Goal: Transaction & Acquisition: Purchase product/service

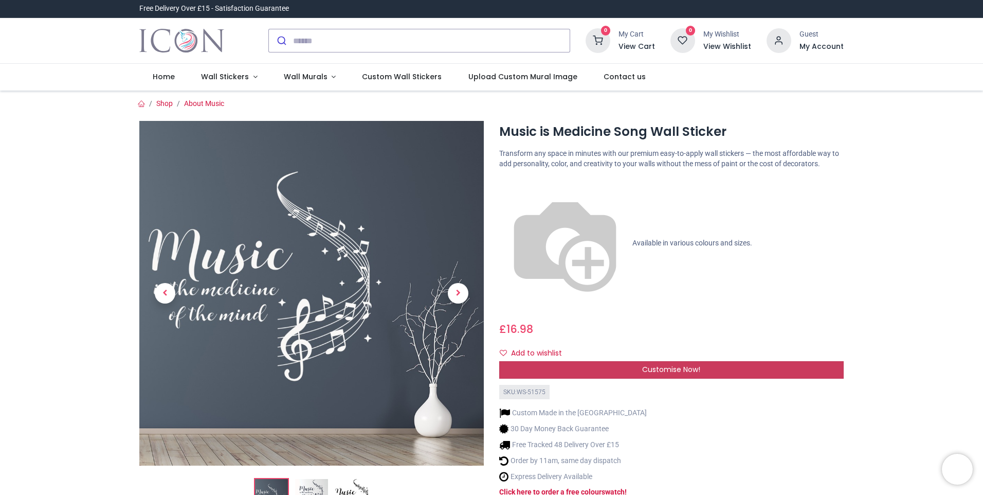
click at [656, 364] on span "Customise Now!" at bounding box center [671, 369] width 58 height 10
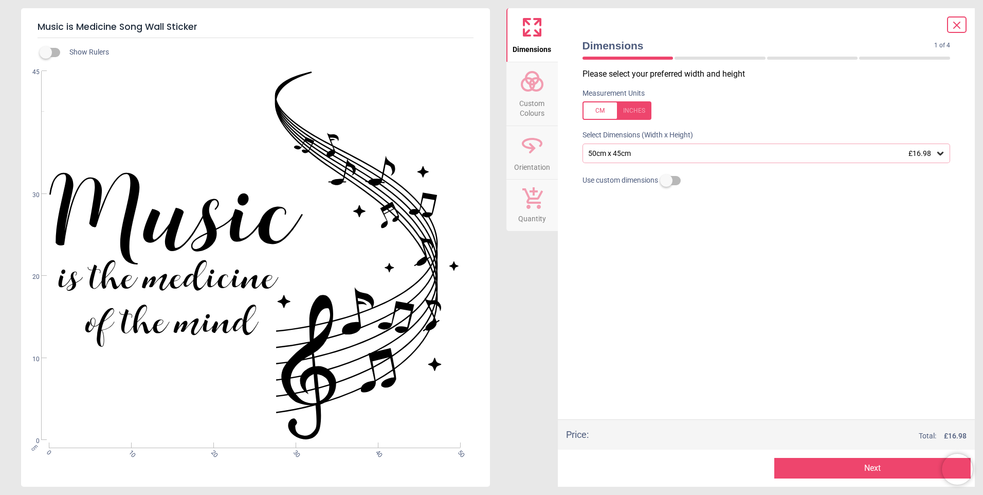
click at [940, 152] on icon at bounding box center [940, 153] width 10 height 10
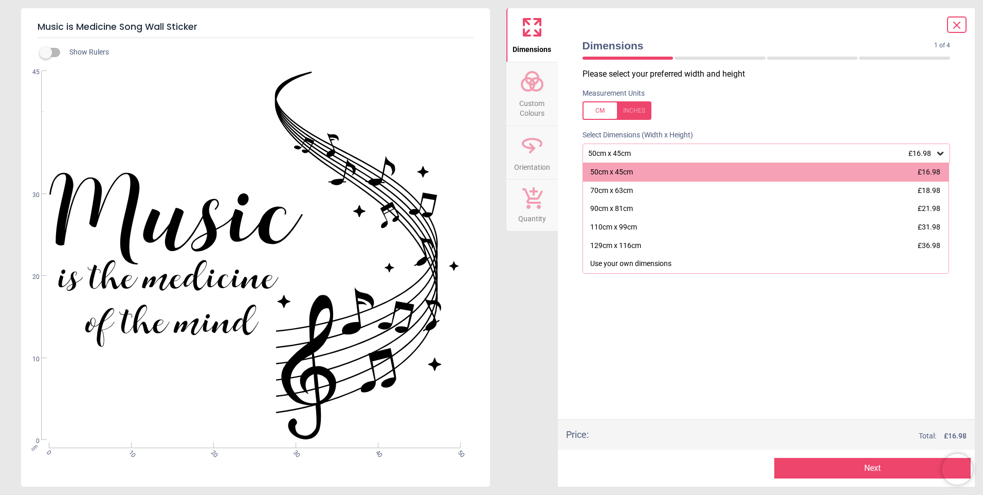
click at [940, 152] on icon at bounding box center [940, 153] width 10 height 10
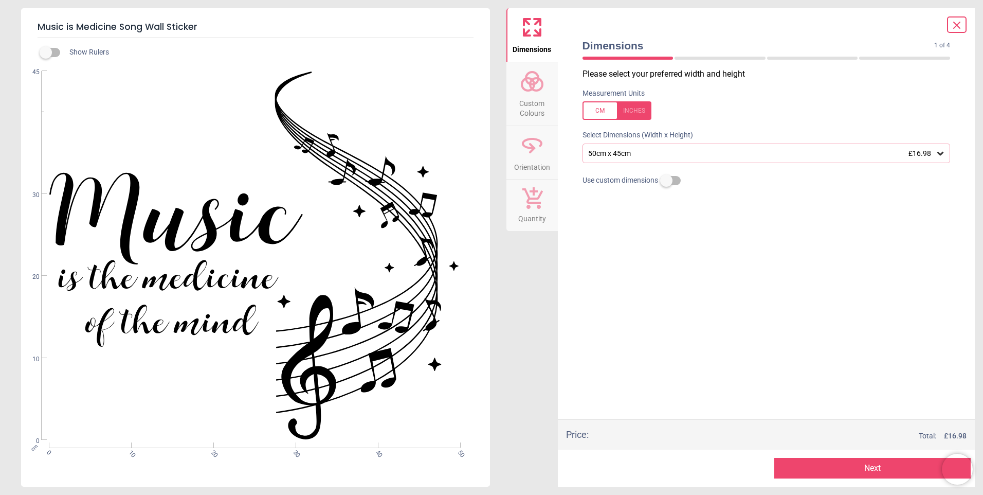
click at [958, 23] on icon at bounding box center [957, 25] width 6 height 6
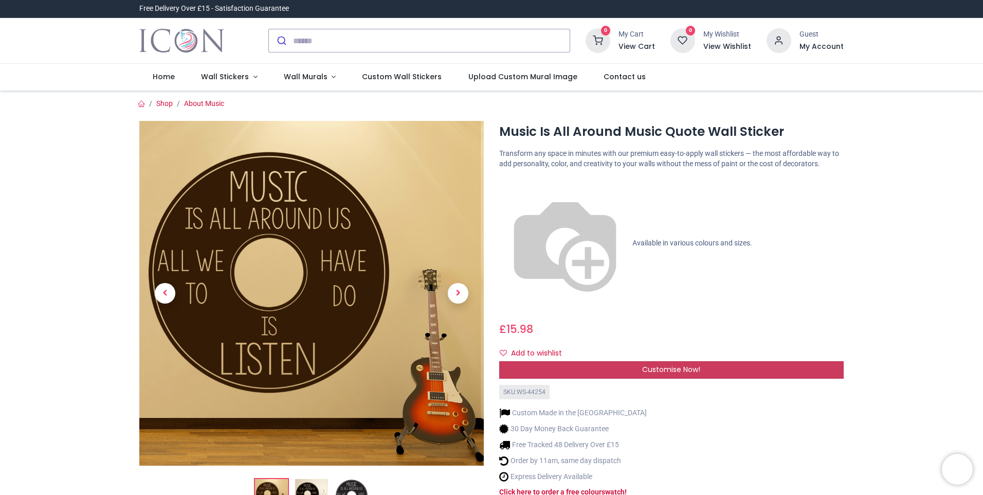
click at [686, 364] on span "Customise Now!" at bounding box center [671, 369] width 58 height 10
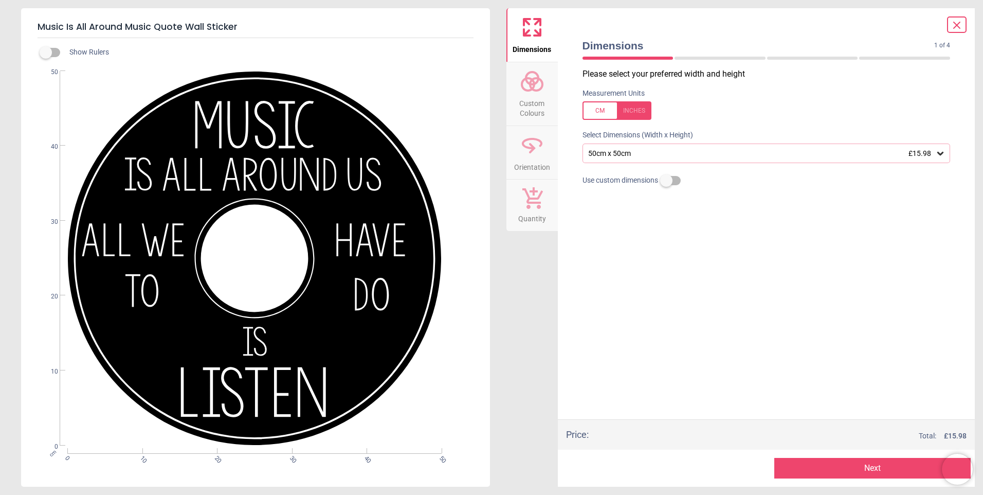
click at [871, 468] on button "Next" at bounding box center [872, 468] width 196 height 21
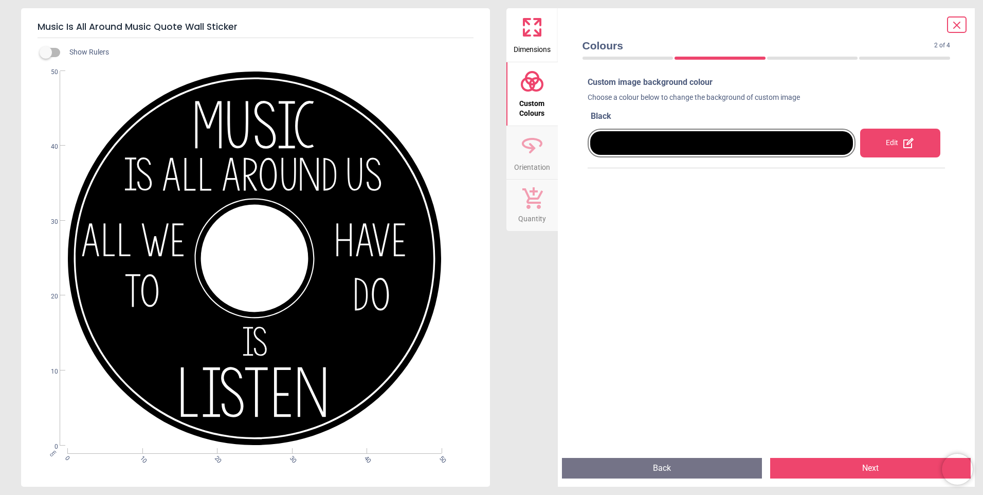
click at [528, 97] on span "Custom Colours" at bounding box center [531, 106] width 49 height 25
click at [674, 463] on button "Back" at bounding box center [662, 468] width 201 height 21
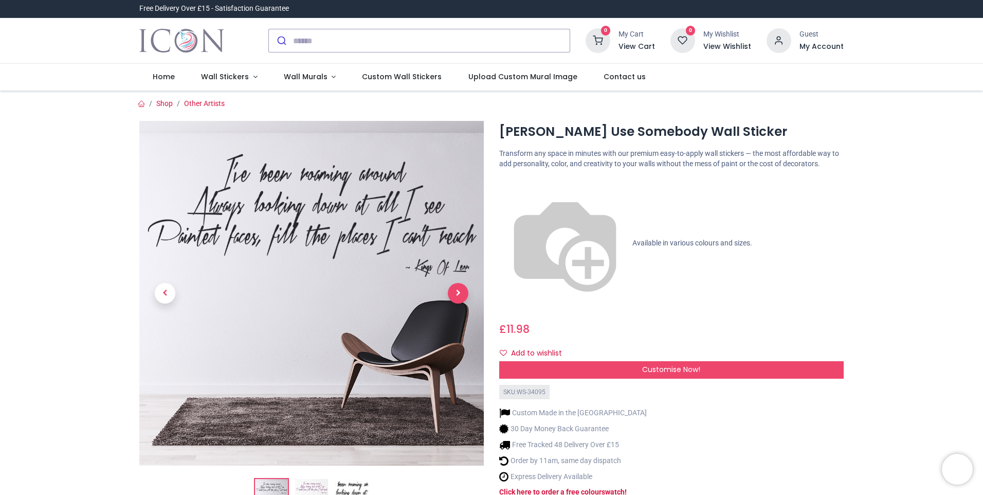
click at [461, 289] on span "Next" at bounding box center [458, 293] width 21 height 21
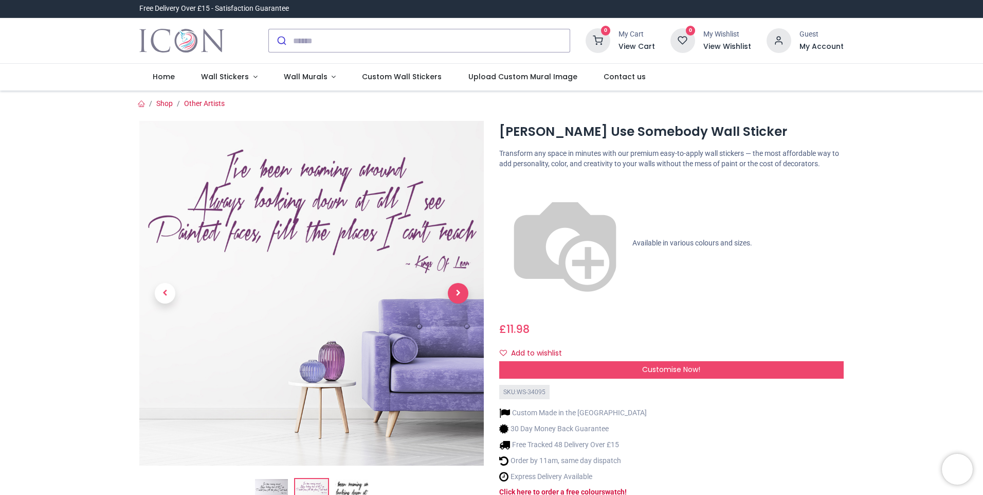
click at [461, 289] on span "Next" at bounding box center [458, 293] width 21 height 21
